Goal: Information Seeking & Learning: Check status

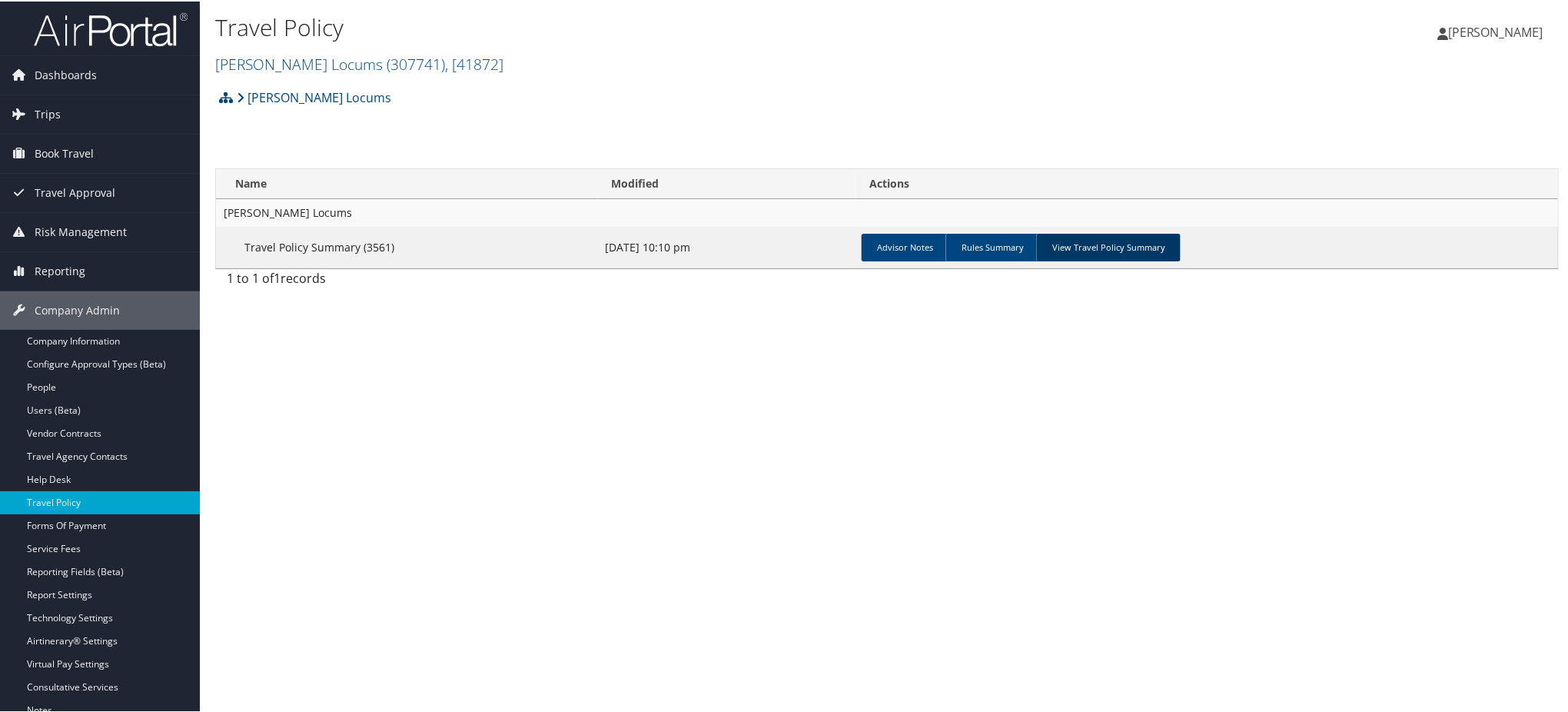
click at [1089, 243] on link "View Travel Policy Summary" at bounding box center [1108, 246] width 145 height 28
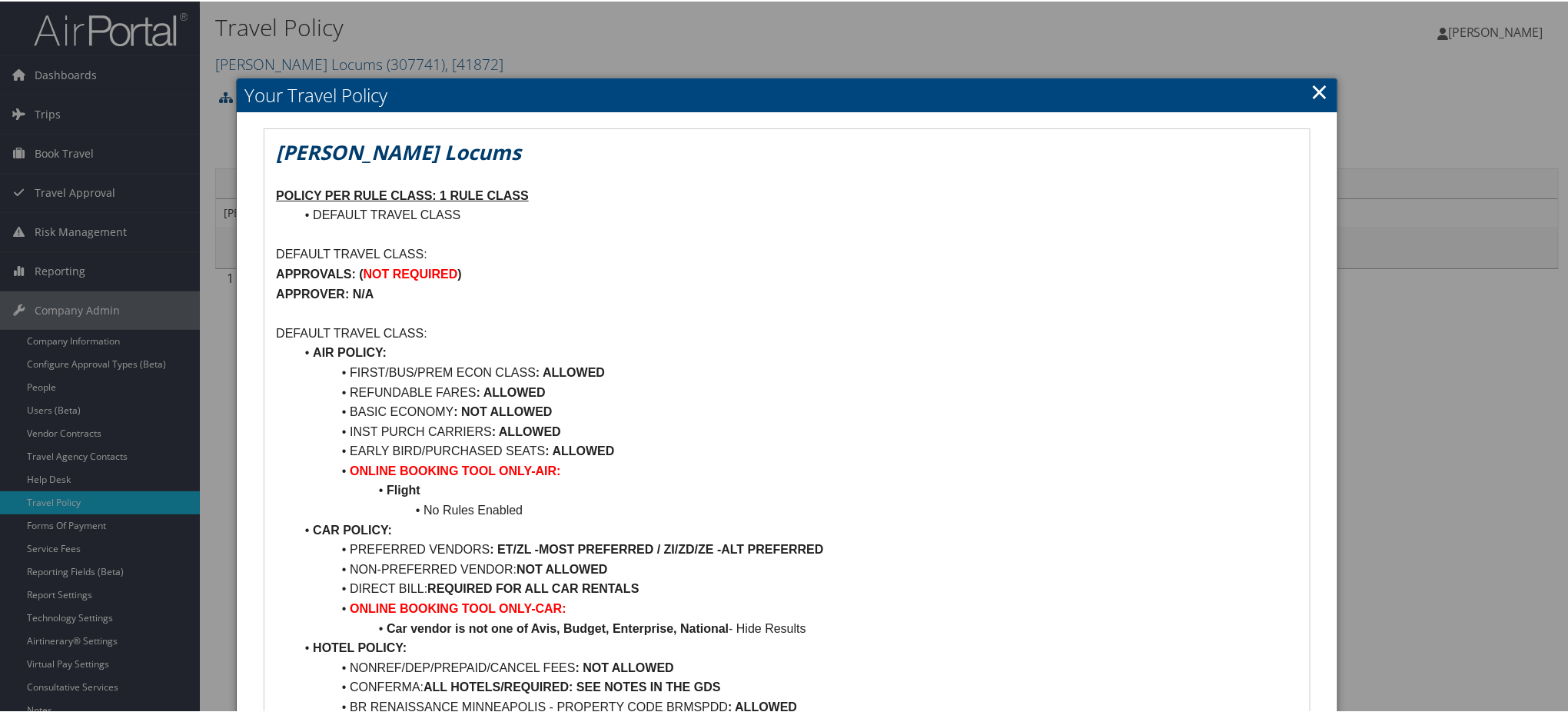
click at [1311, 85] on link "×" at bounding box center [1320, 90] width 18 height 31
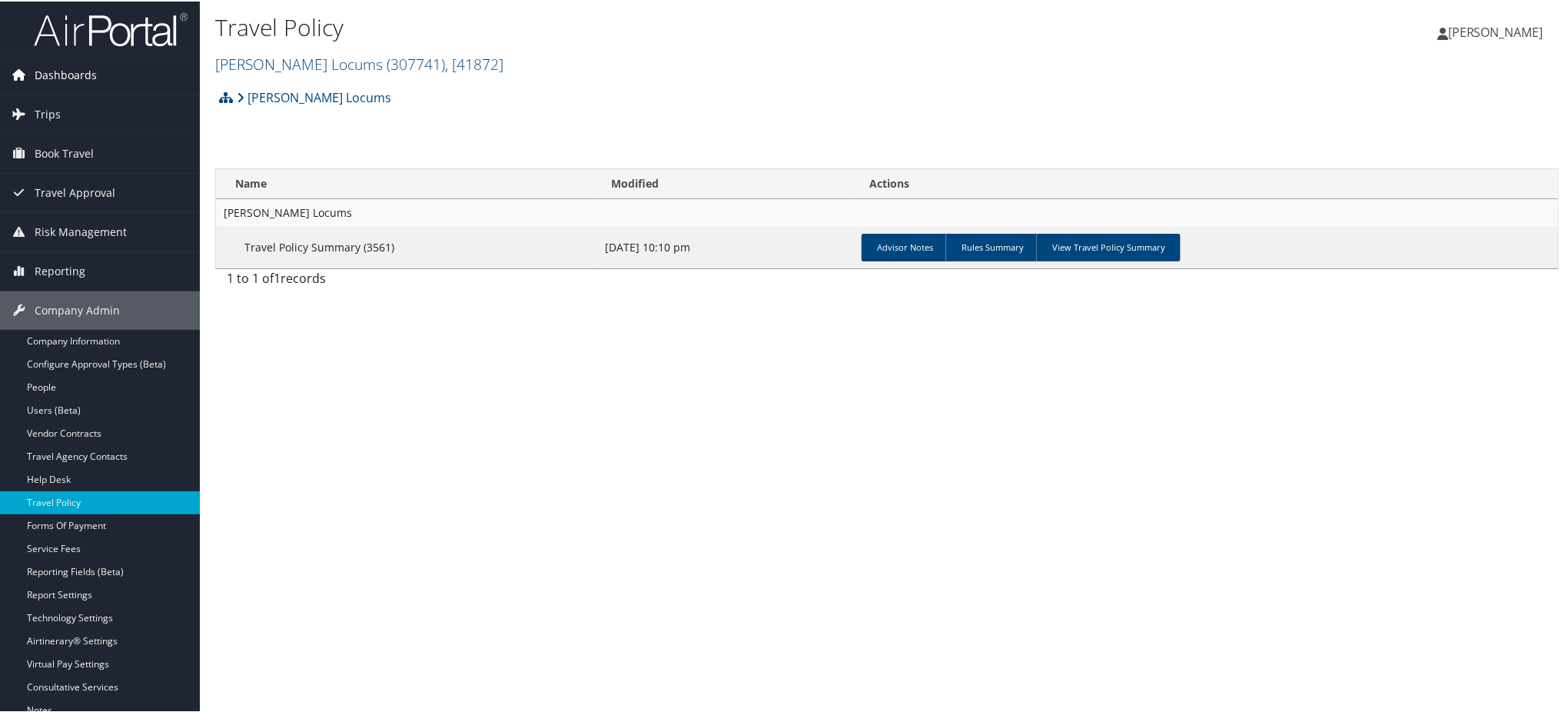
click at [77, 69] on span "Dashboards" at bounding box center [66, 74] width 62 height 38
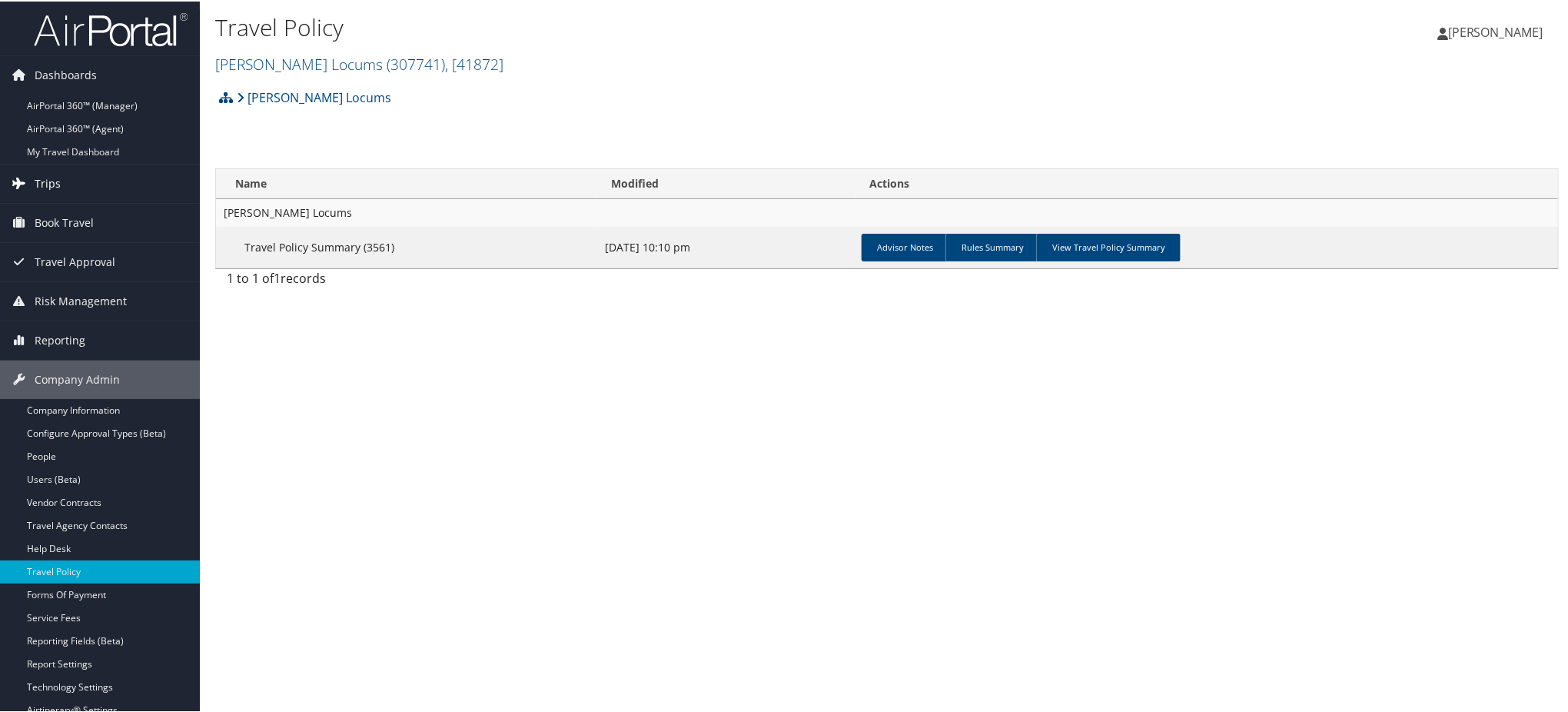
click at [44, 177] on span "Trips" at bounding box center [48, 182] width 26 height 38
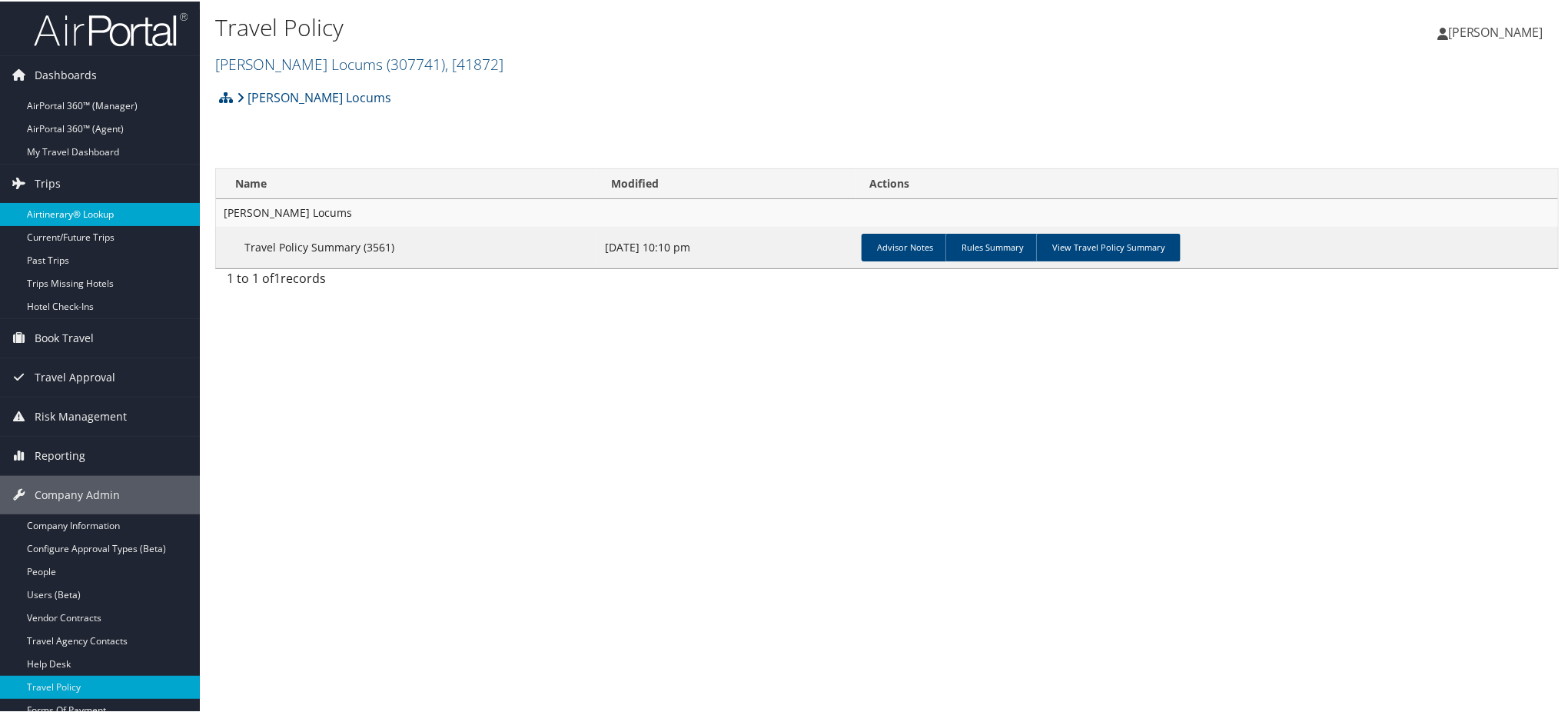
click at [71, 210] on link "Airtinerary® Lookup" at bounding box center [100, 212] width 200 height 23
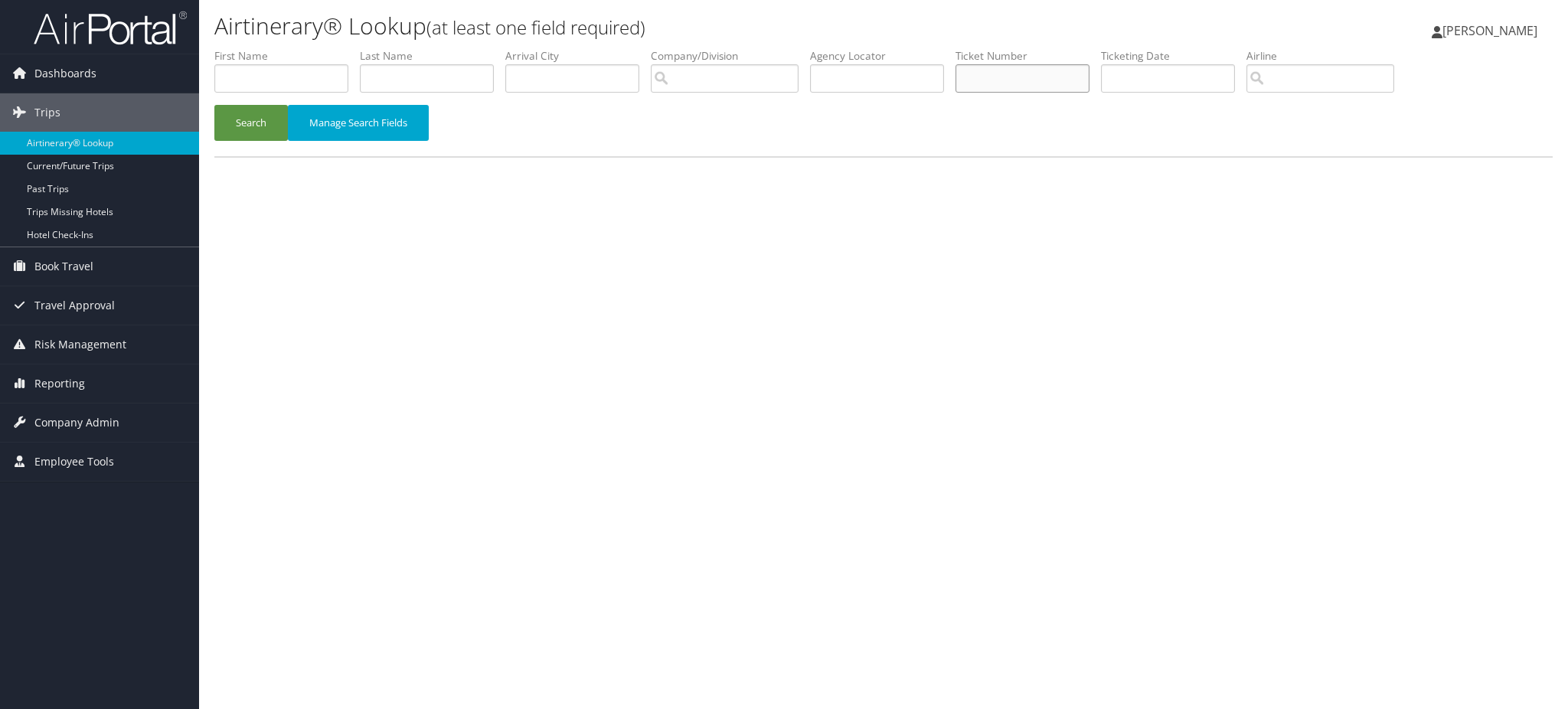
click at [1036, 82] on input "text" at bounding box center [1022, 79] width 134 height 28
paste input "CPMMJT"
type input "CPMMJT"
drag, startPoint x: 1054, startPoint y: 77, endPoint x: 797, endPoint y: 80, distance: 257.0
click at [797, 48] on ul "First Name Last Name Departure City Arrival City Company/Division Airport/City …" at bounding box center [883, 48] width 1338 height 0
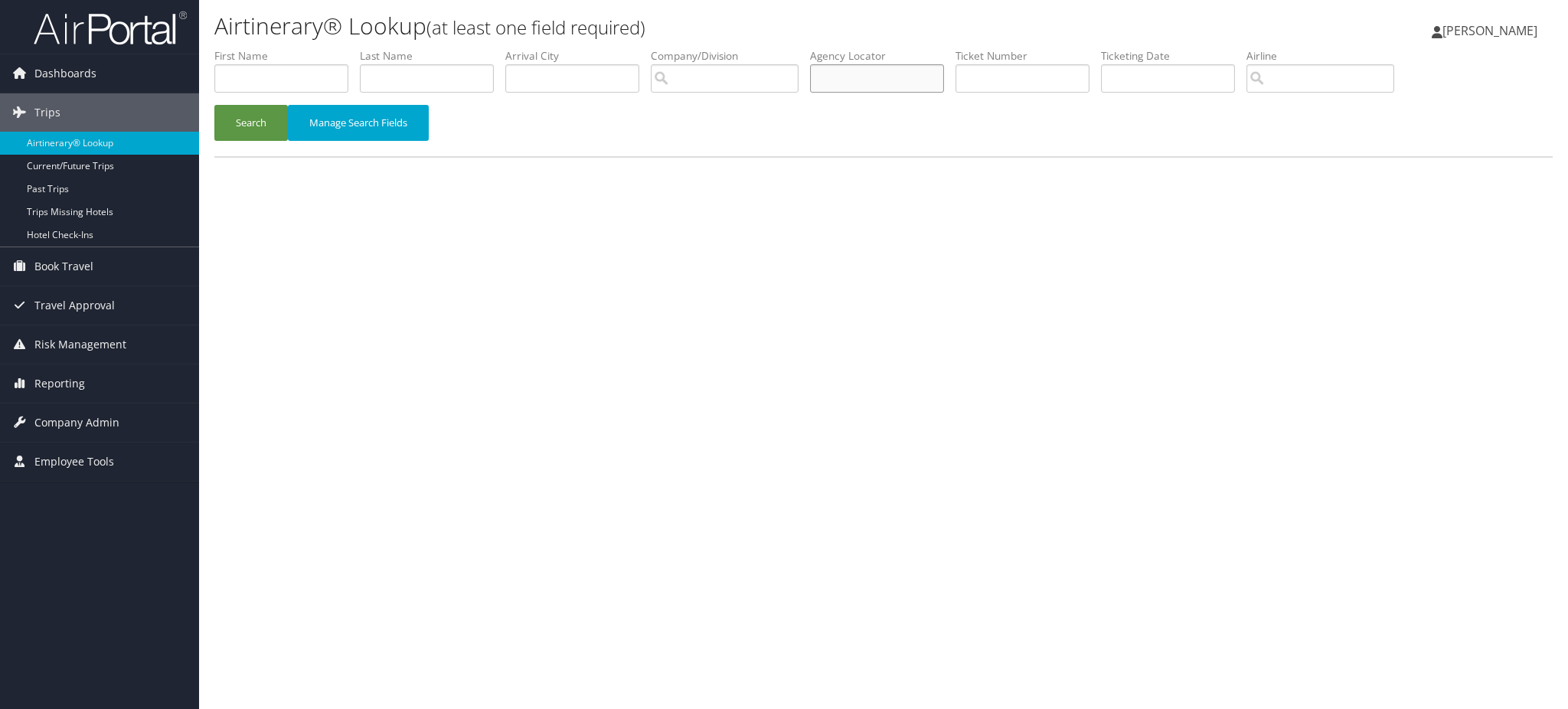
click at [854, 85] on input "text" at bounding box center [877, 79] width 134 height 28
paste input "CPMMJT"
click at [258, 118] on button "Search" at bounding box center [251, 122] width 74 height 36
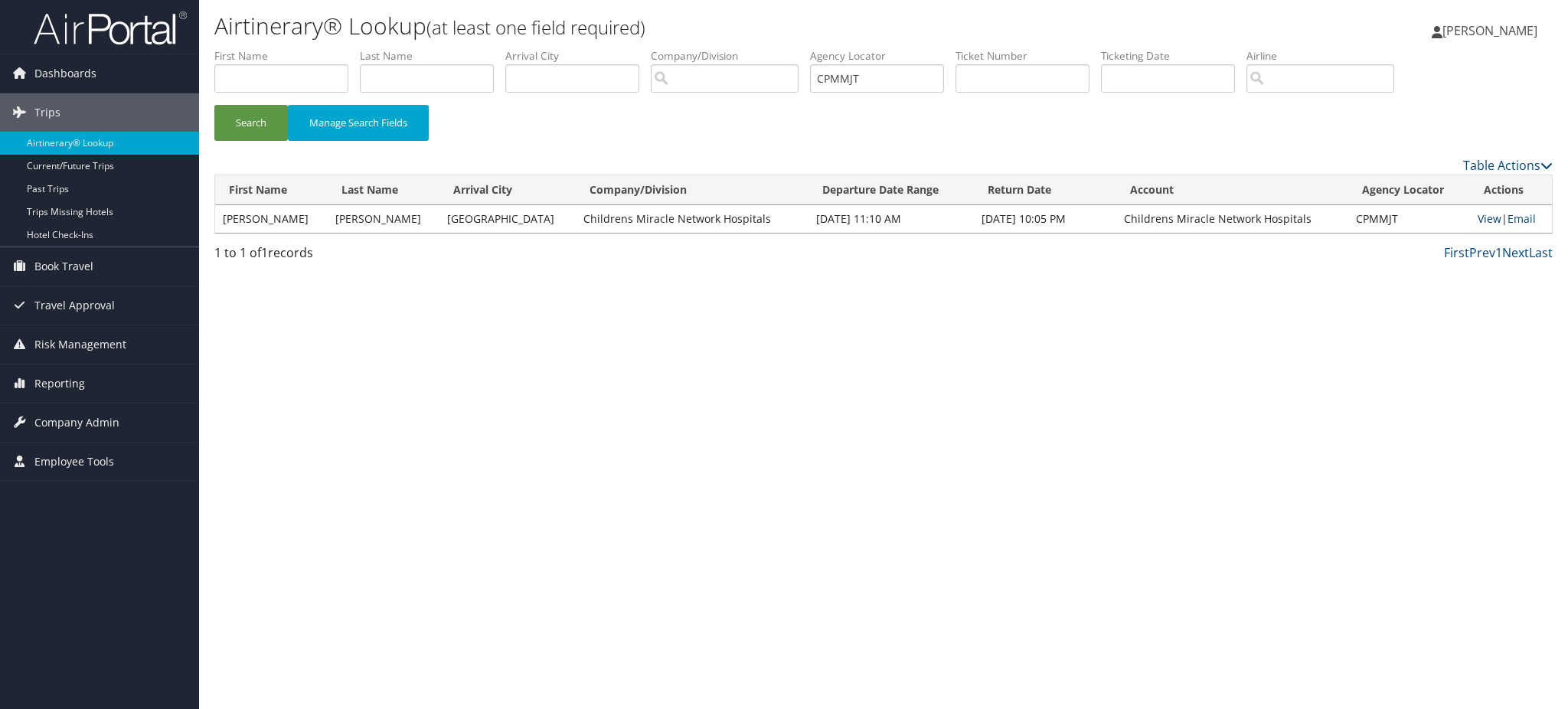
click at [1479, 217] on link "View" at bounding box center [1489, 218] width 24 height 15
drag, startPoint x: 899, startPoint y: 81, endPoint x: 701, endPoint y: 81, distance: 198.0
click at [701, 48] on ul "First Name Last Name Departure City Arrival City Company/Division Airport/City …" at bounding box center [883, 48] width 1338 height 0
paste input "DNTN5W"
type input "DNTN5W"
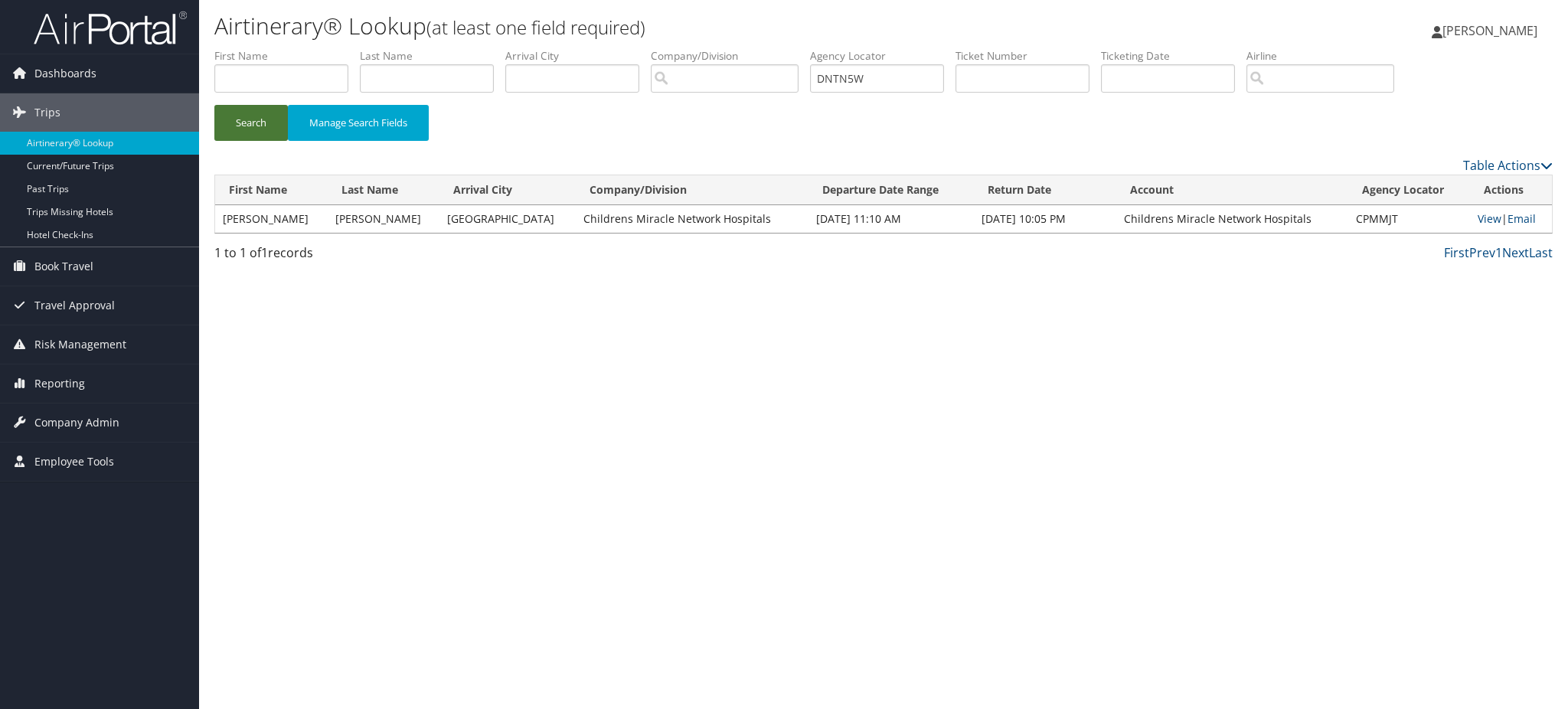
click at [246, 131] on button "Search" at bounding box center [251, 122] width 74 height 36
click at [1479, 218] on link "View" at bounding box center [1489, 218] width 24 height 15
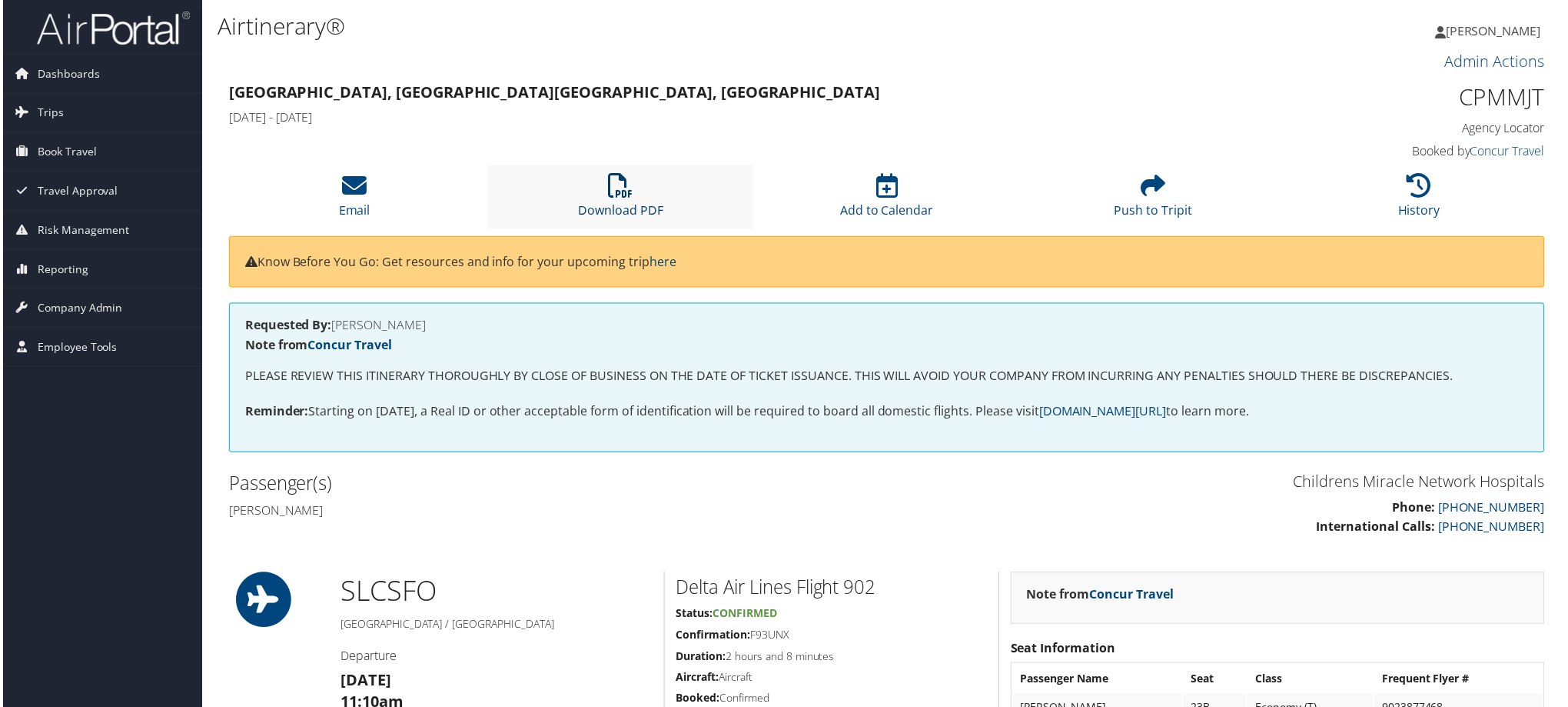
click at [638, 207] on link "Download PDF" at bounding box center [620, 200] width 85 height 37
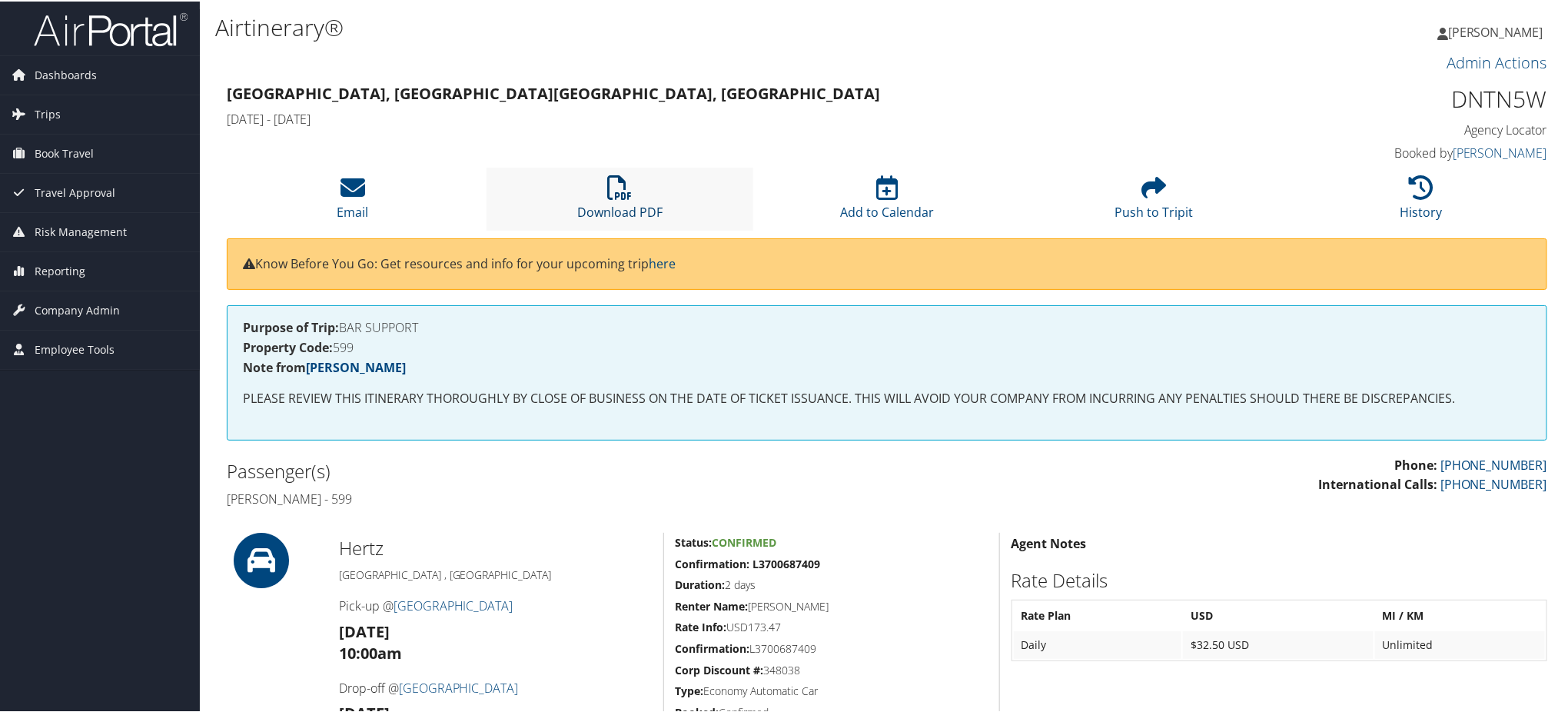
click at [608, 209] on link "Download PDF" at bounding box center [620, 200] width 85 height 37
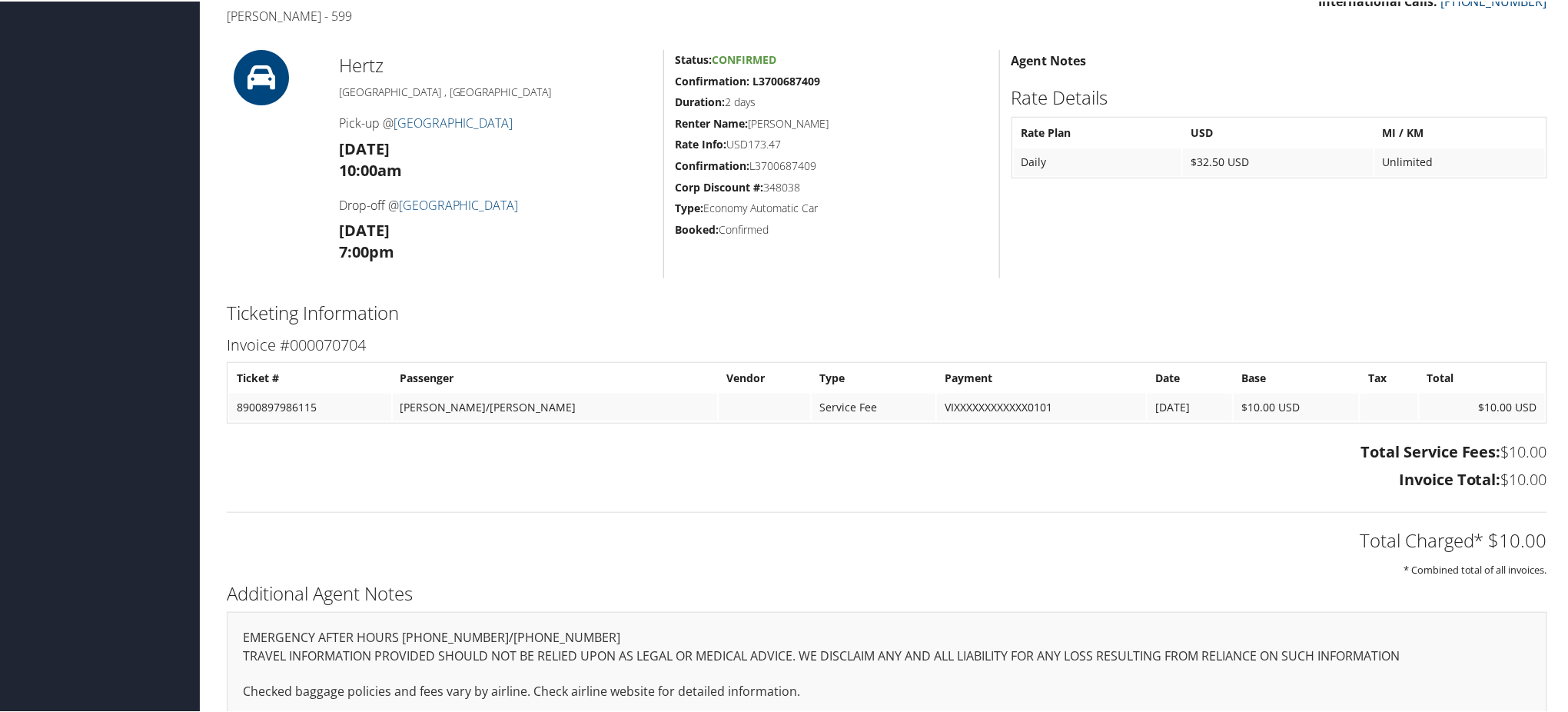
scroll to position [512, 0]
